Goal: Navigation & Orientation: Find specific page/section

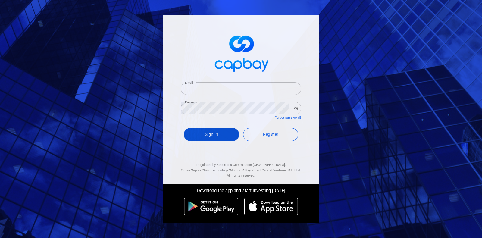
type input "[EMAIL_ADDRESS][DOMAIN_NAME]"
click at [211, 136] on button "Sign In" at bounding box center [211, 134] width 55 height 13
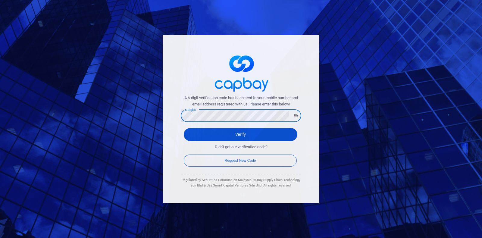
click at [218, 137] on button "Verify" at bounding box center [241, 134] width 114 height 13
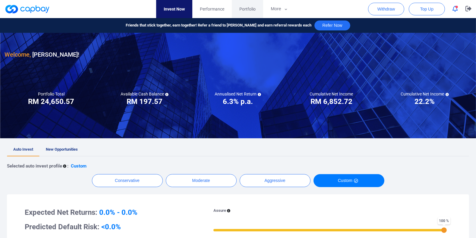
click at [263, 11] on link "Portfolio" at bounding box center [247, 9] width 31 height 18
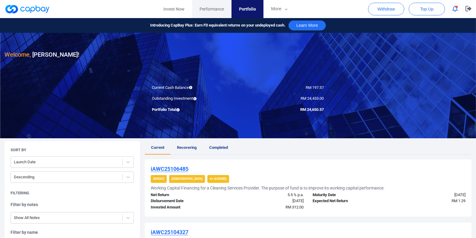
click at [231, 11] on link "Performance" at bounding box center [211, 9] width 39 height 18
